Goal: Feedback & Contribution: Submit feedback/report problem

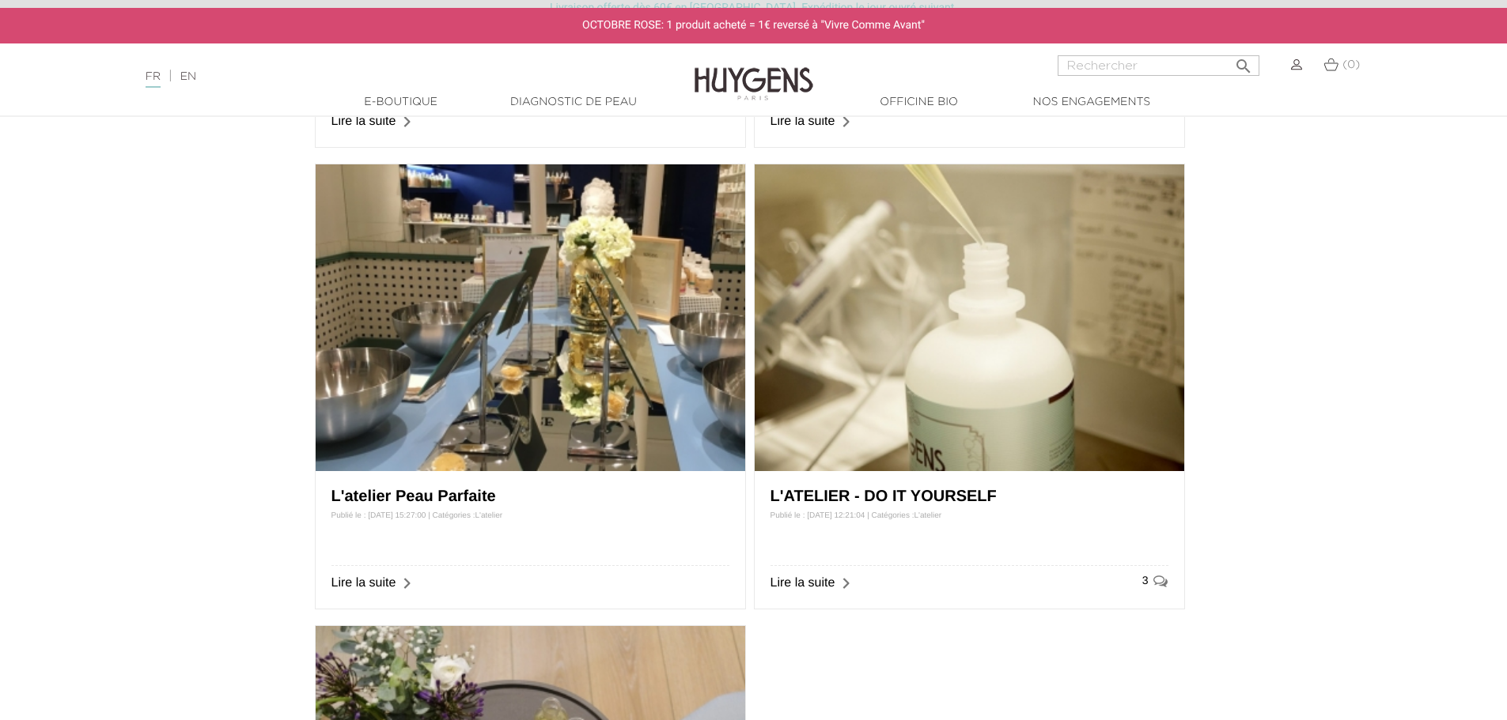
scroll to position [1107, 0]
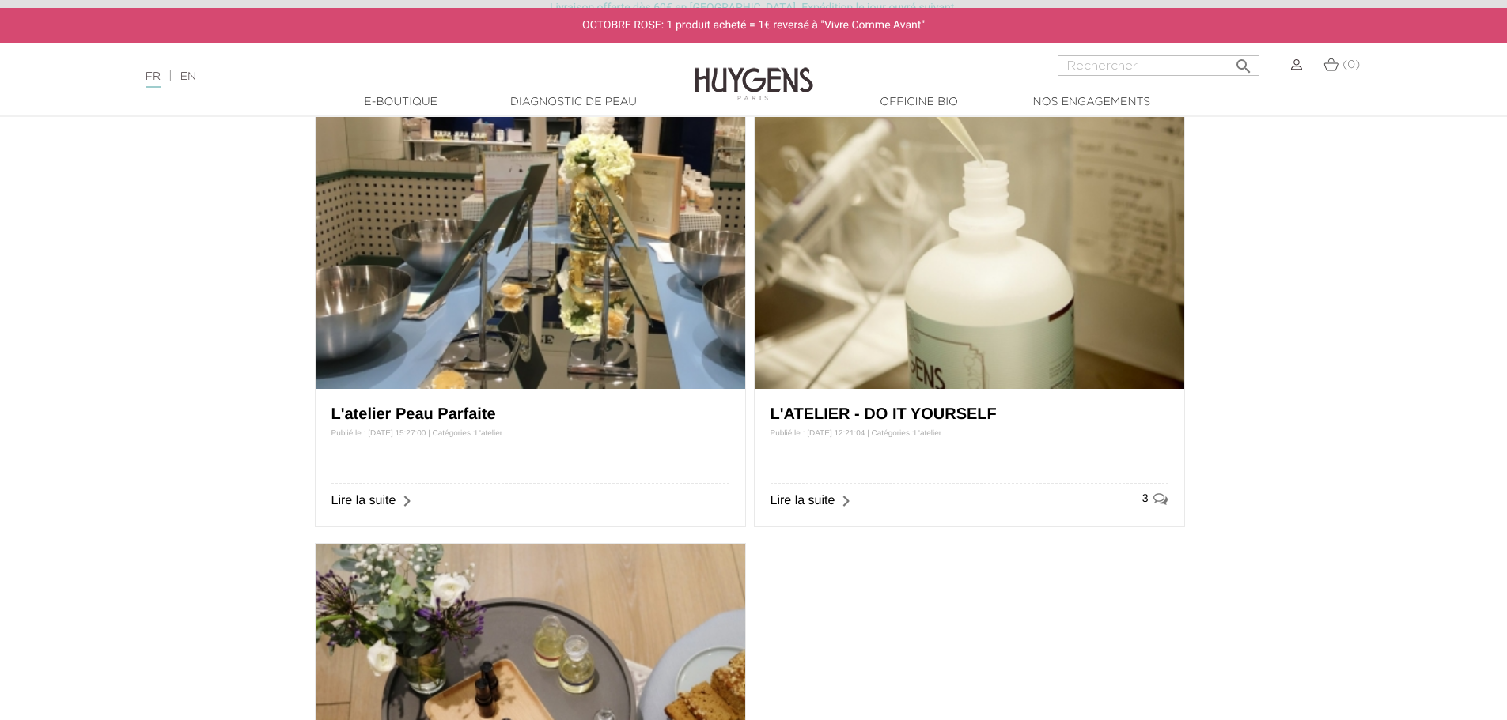
click at [900, 418] on link "L'ATELIER - DO IT YOURSELF" at bounding box center [883, 414] width 226 height 17
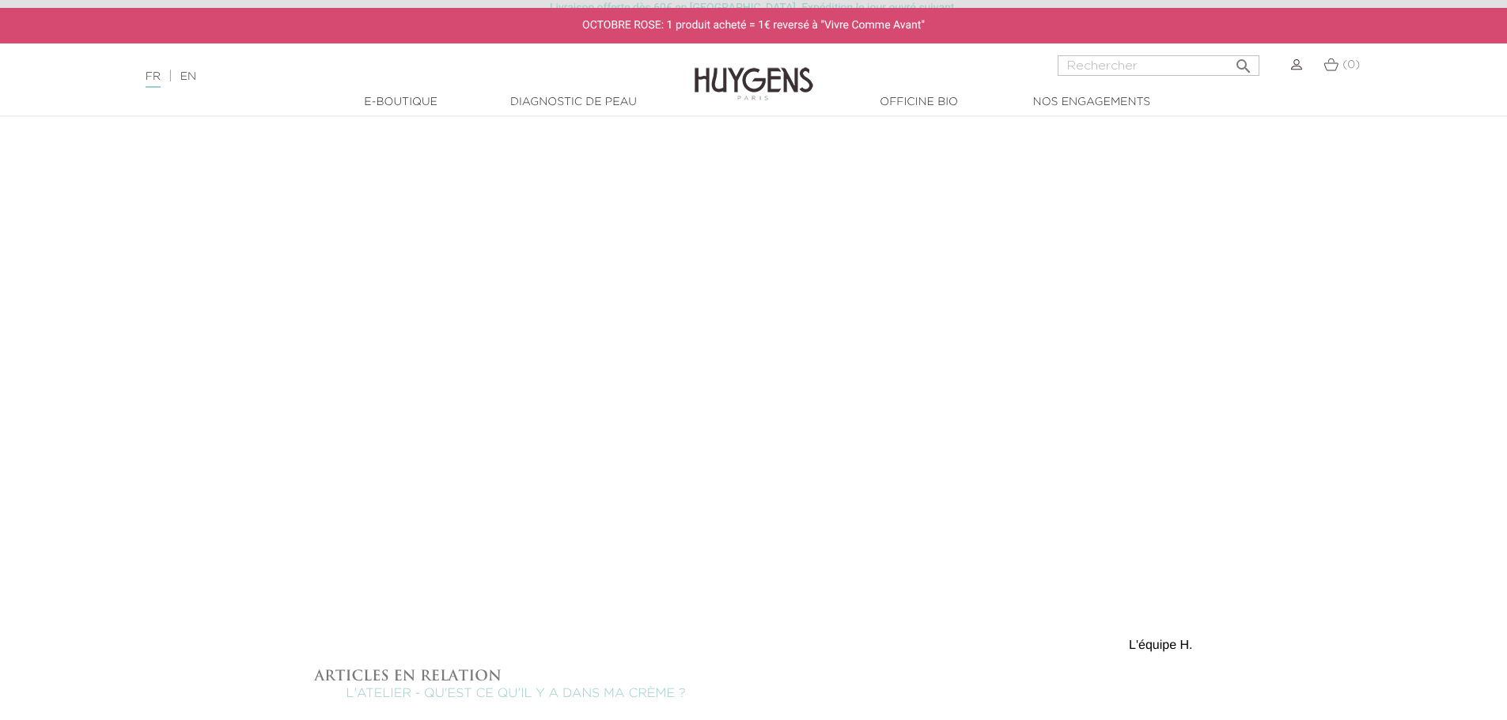
scroll to position [1740, 0]
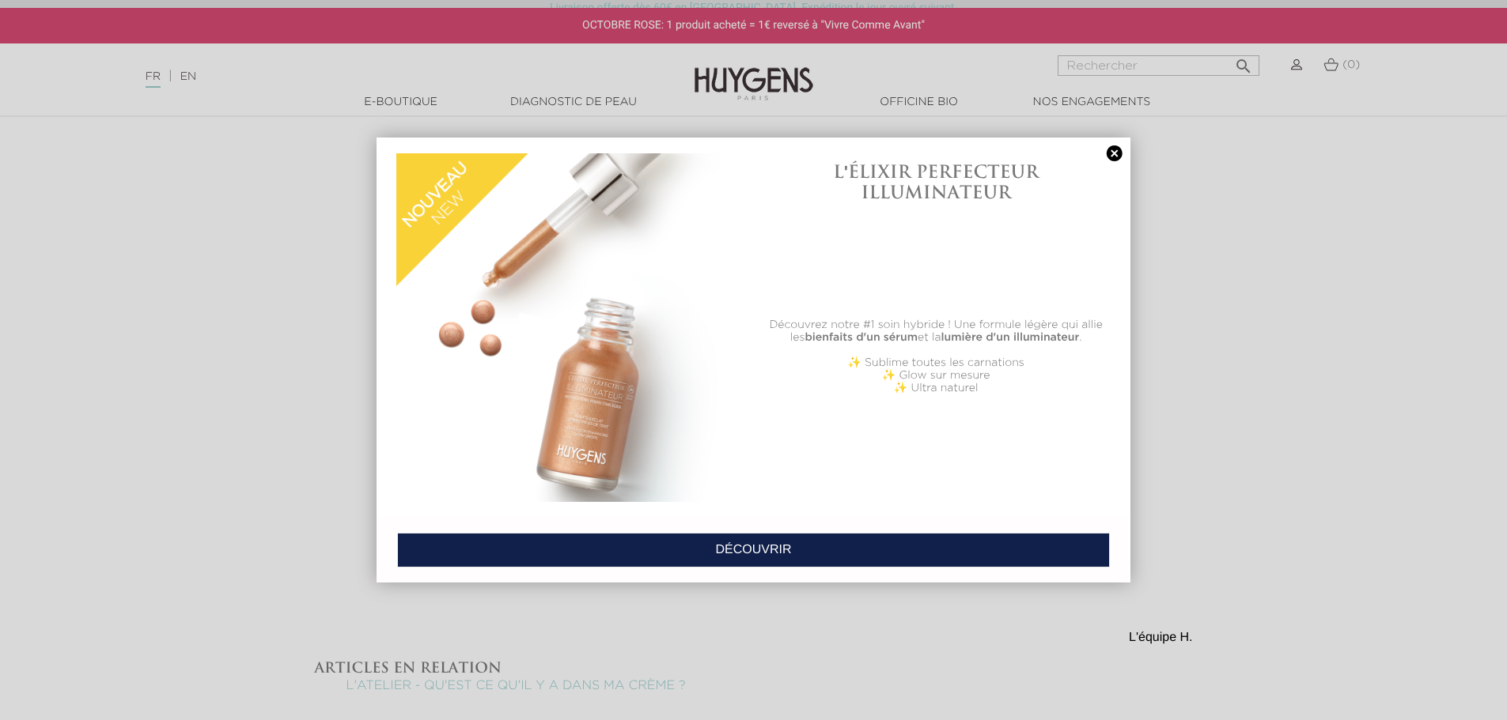
click at [1116, 151] on link at bounding box center [1114, 154] width 22 height 17
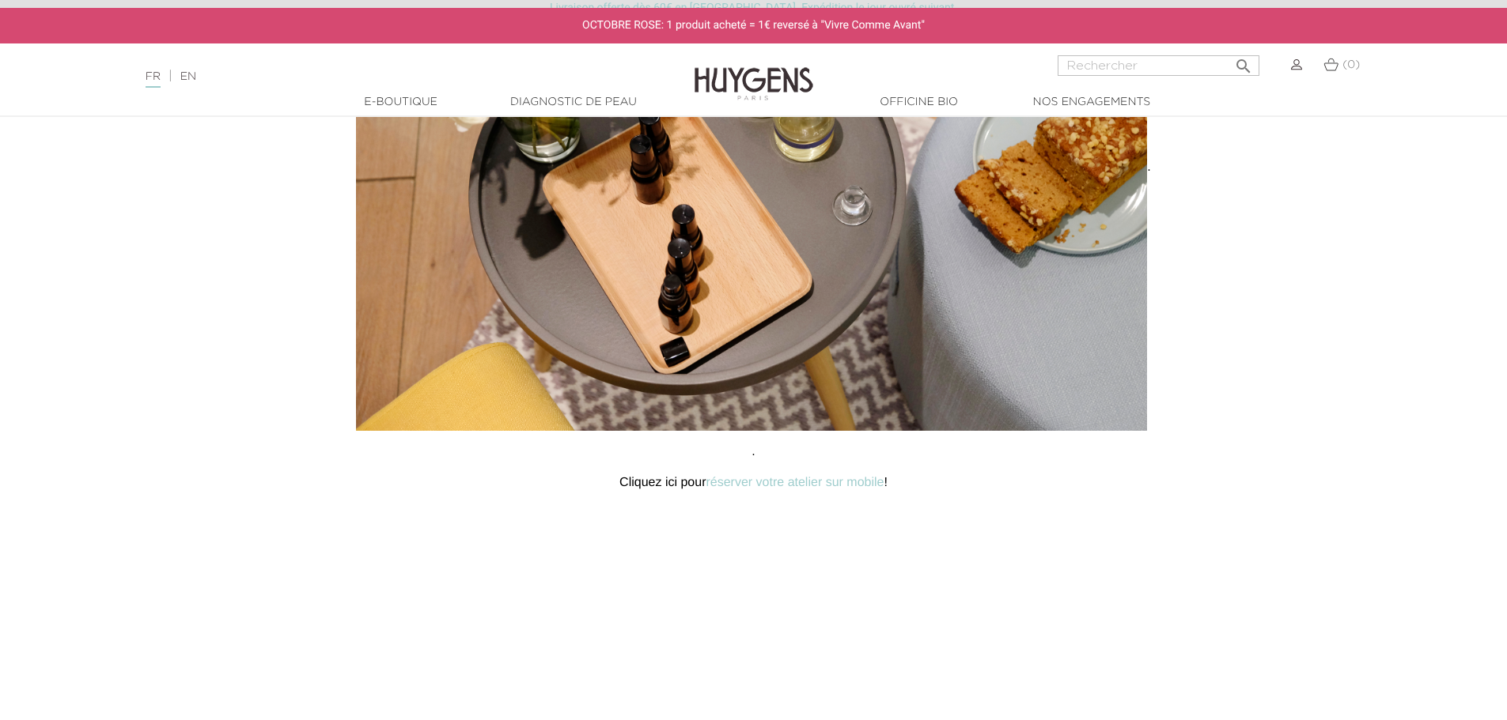
scroll to position [1344, 0]
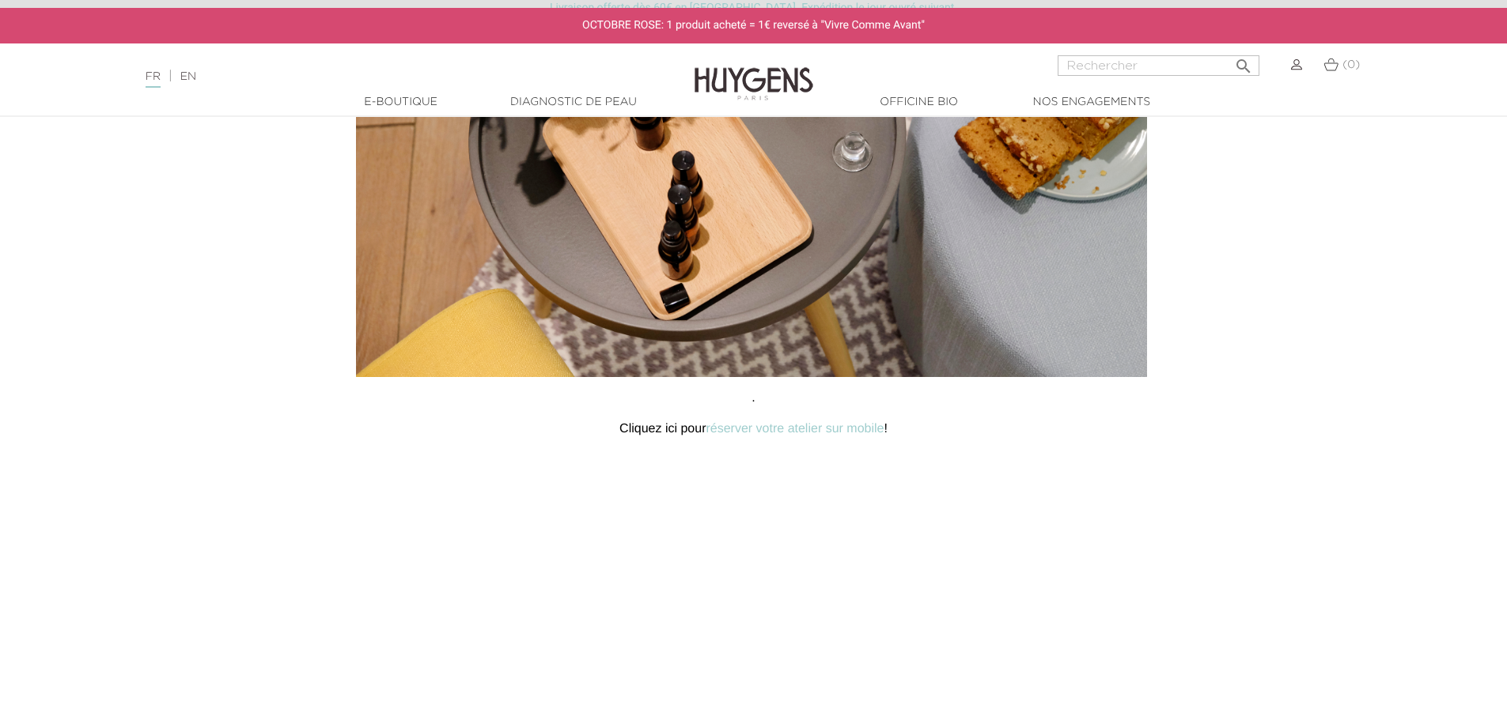
click at [826, 429] on link "réserver votre atelier sur mobile" at bounding box center [794, 428] width 178 height 13
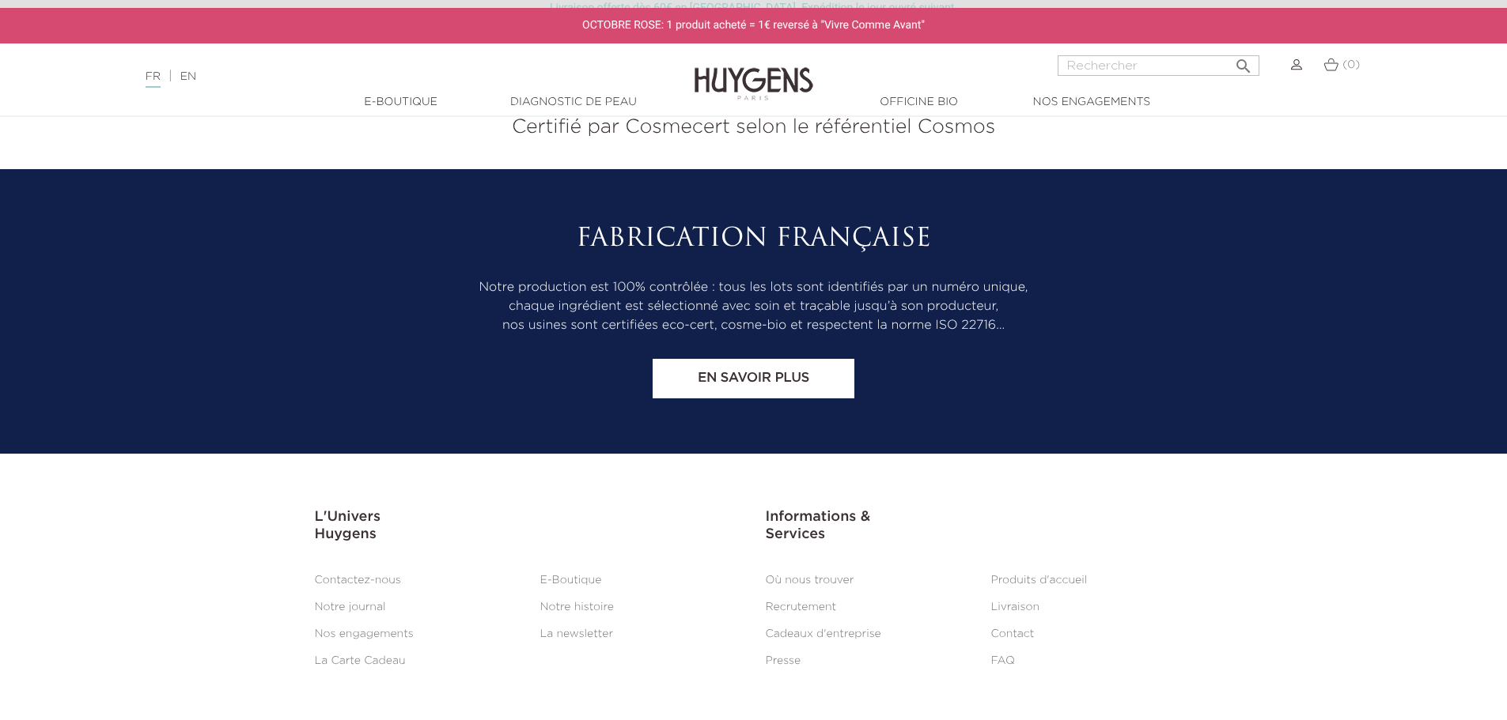
scroll to position [4080, 0]
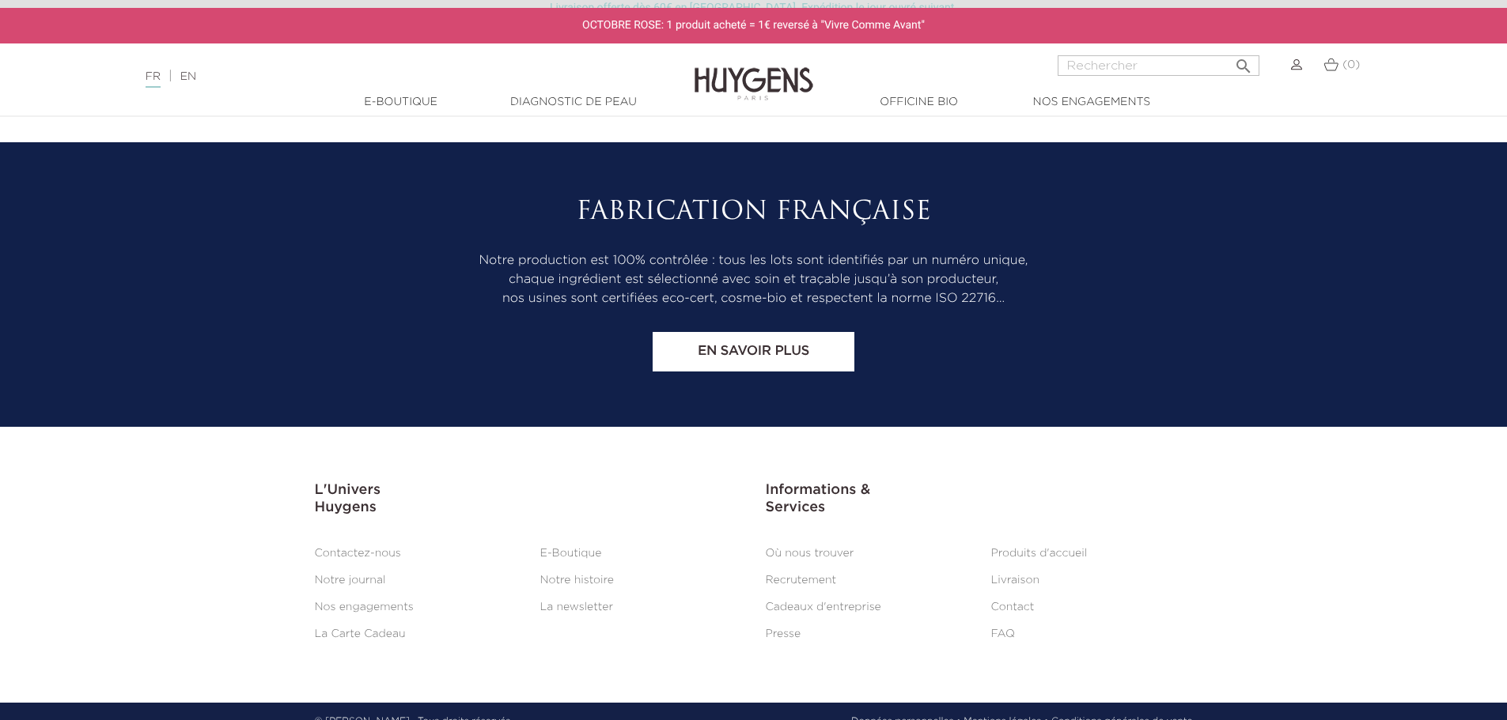
click at [1001, 602] on link "Contact" at bounding box center [1012, 607] width 43 height 11
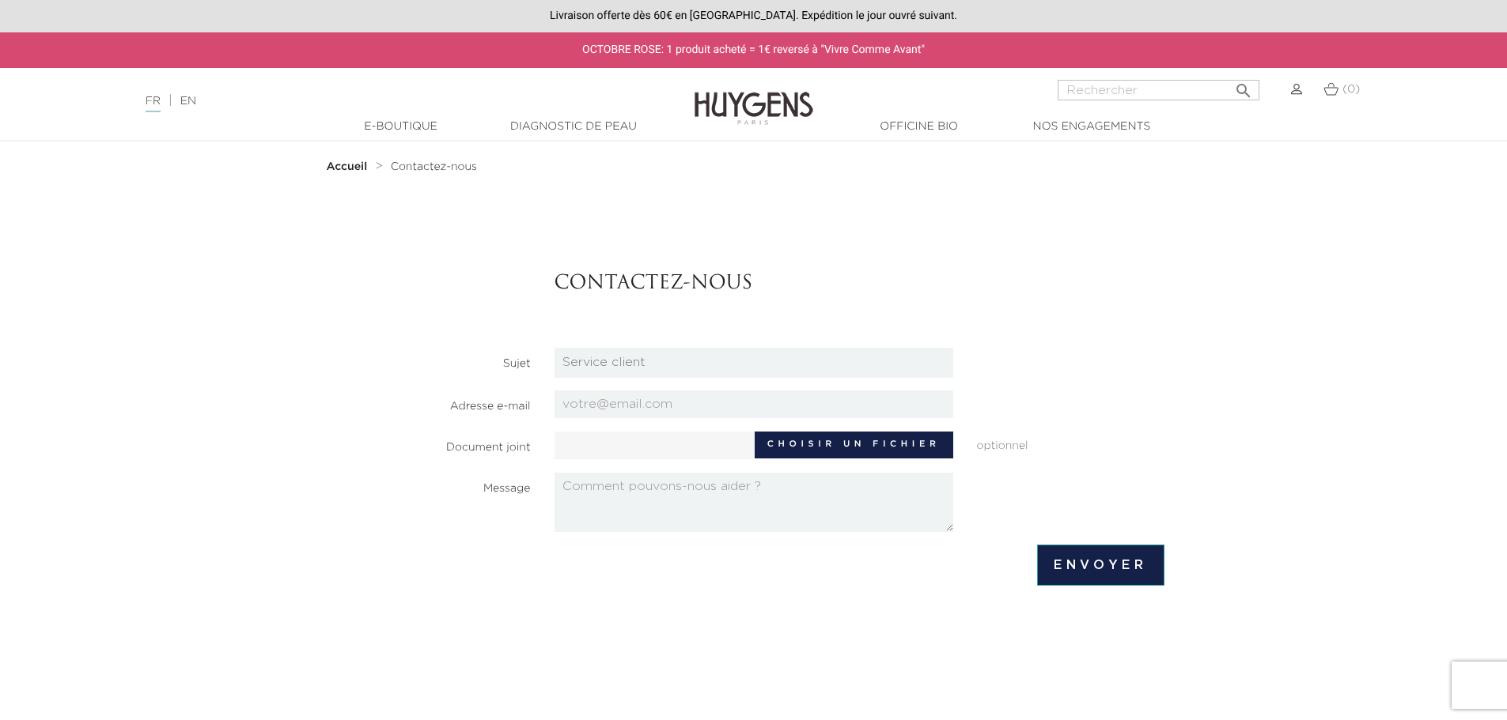
drag, startPoint x: 611, startPoint y: 406, endPoint x: 634, endPoint y: 408, distance: 23.0
click at [611, 406] on input "email" at bounding box center [753, 405] width 399 height 28
drag, startPoint x: 738, startPoint y: 406, endPoint x: 489, endPoint y: 391, distance: 249.5
click at [489, 391] on div "Adresse e-mail [EMAIL_ADDRESS][DOMAIN_NAME]" at bounding box center [753, 405] width 845 height 28
type input "[EMAIL_ADDRESS][DOMAIN_NAME]"
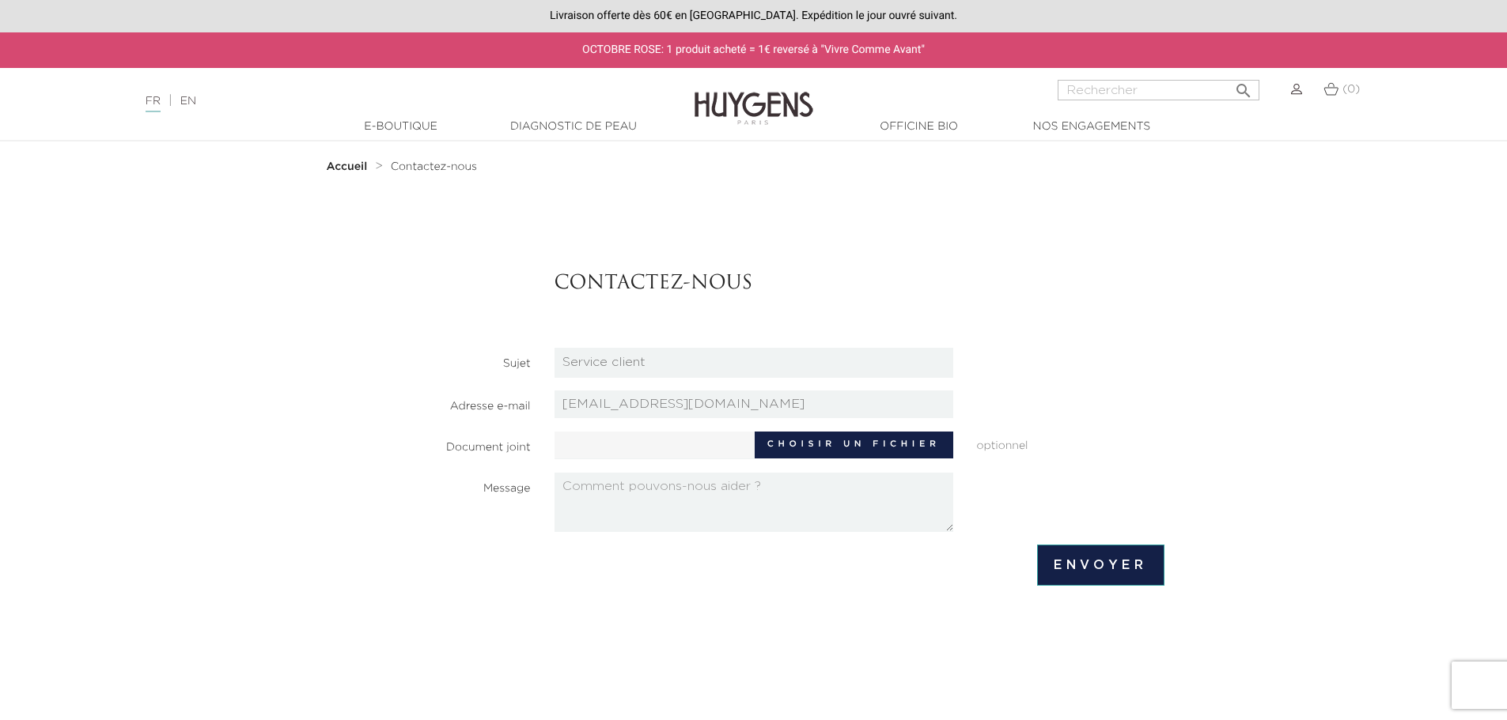
click at [584, 364] on select "Candidatures Boutiques Candidatures Siège Partenariats Relations Presse Service…" at bounding box center [753, 363] width 399 height 30
click at [682, 503] on textarea at bounding box center [753, 502] width 399 height 59
type textarea "Bonjour, Je souhaite organiser un moment de partage et de découverte pour mon é…"
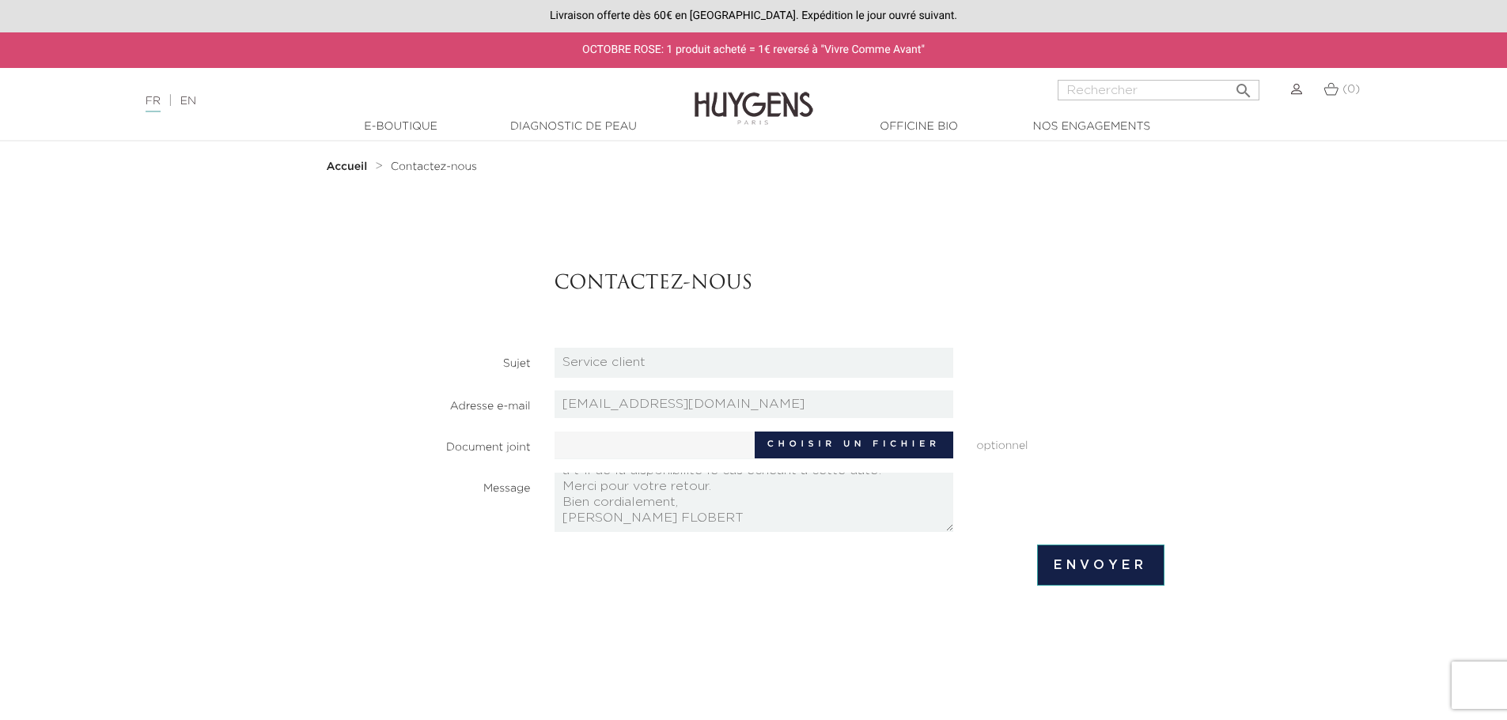
click at [1091, 558] on input "Envoyer" at bounding box center [1100, 565] width 127 height 41
